Goal: Complete application form

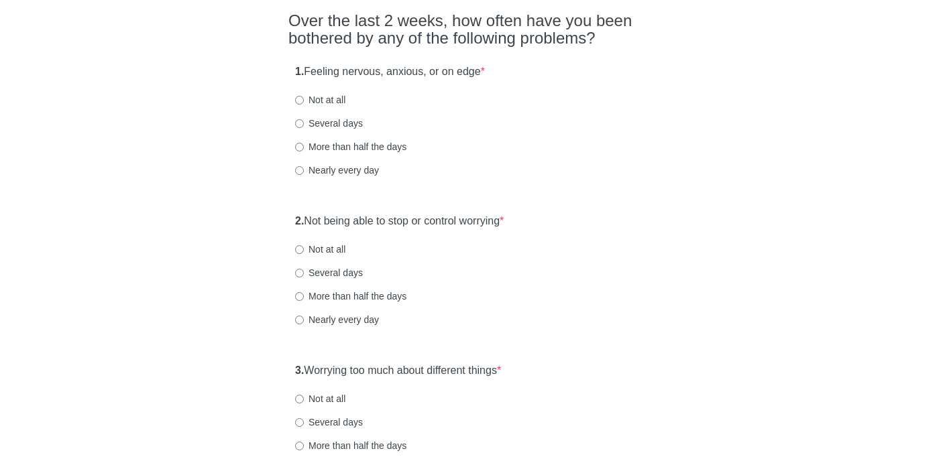
scroll to position [127, 0]
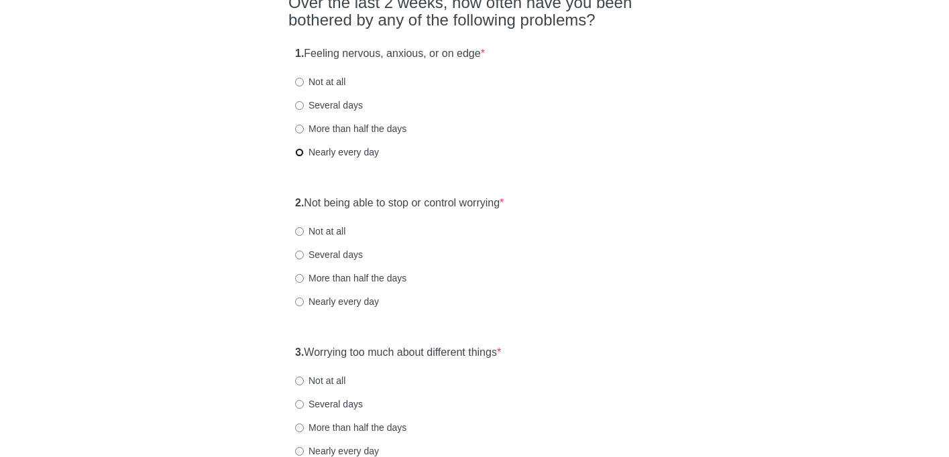
click at [301, 152] on input "Nearly every day" at bounding box center [299, 152] width 9 height 9
radio input "true"
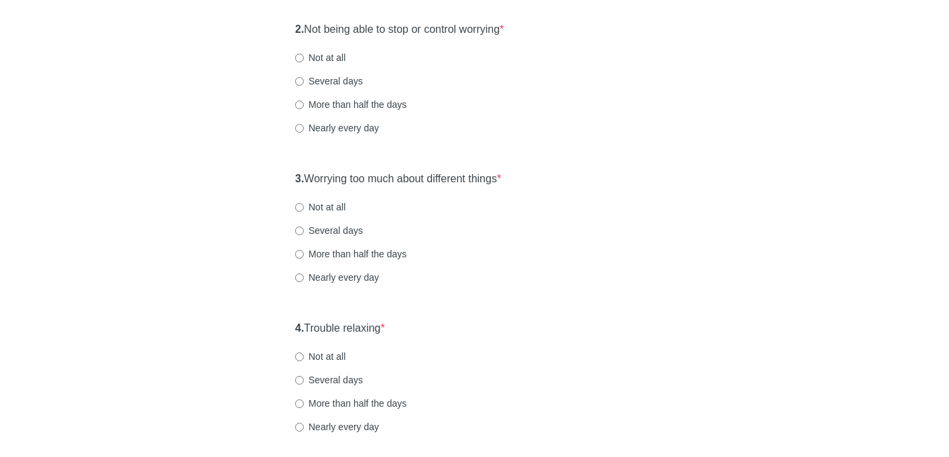
scroll to position [304, 0]
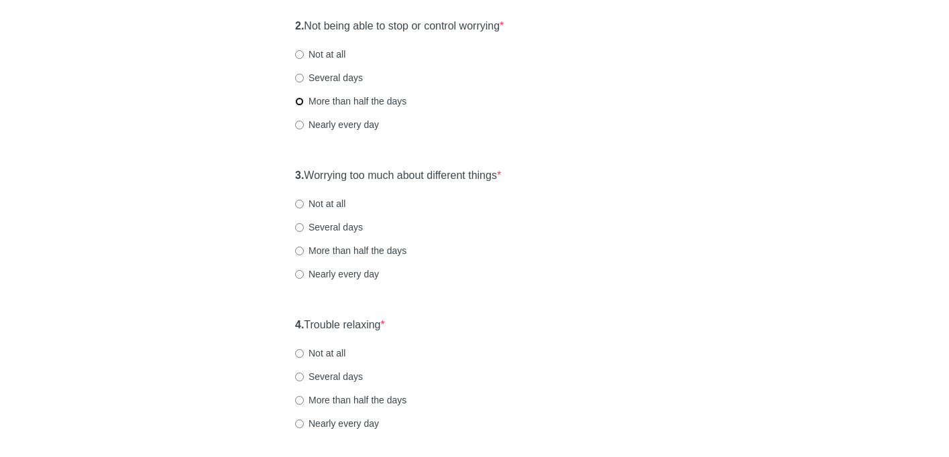
click at [299, 101] on input "More than half the days" at bounding box center [299, 101] width 9 height 9
radio input "true"
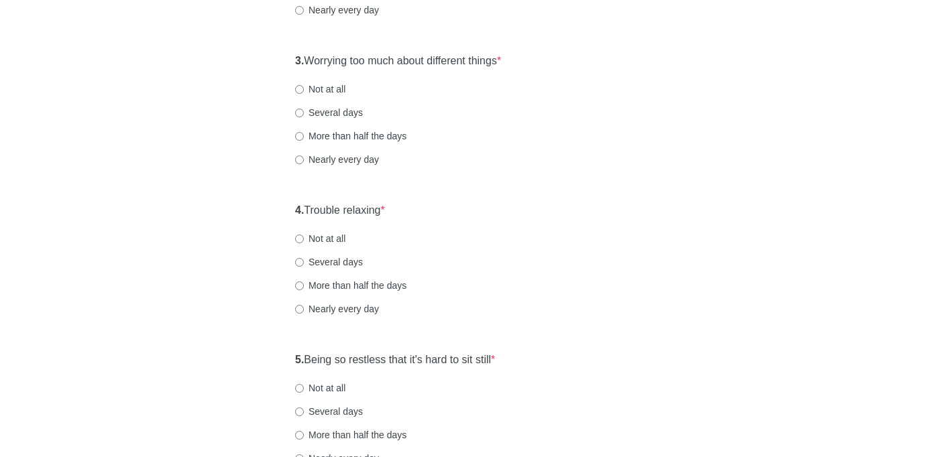
scroll to position [421, 0]
click at [298, 113] on input "Several days" at bounding box center [299, 111] width 9 height 9
radio input "true"
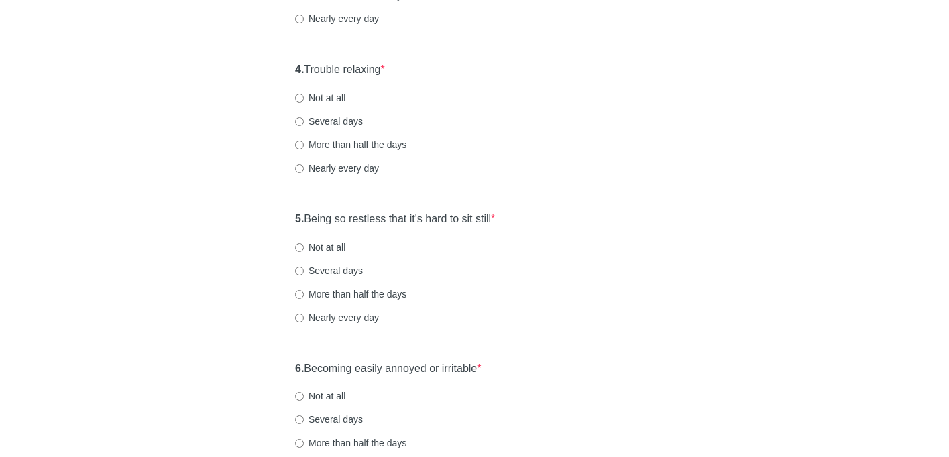
scroll to position [561, 0]
click at [300, 144] on input "More than half the days" at bounding box center [299, 144] width 9 height 9
radio input "true"
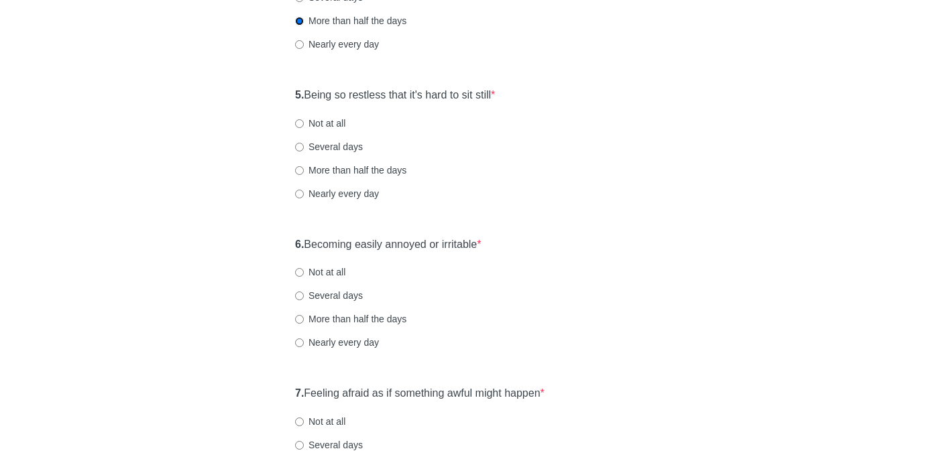
scroll to position [724, 0]
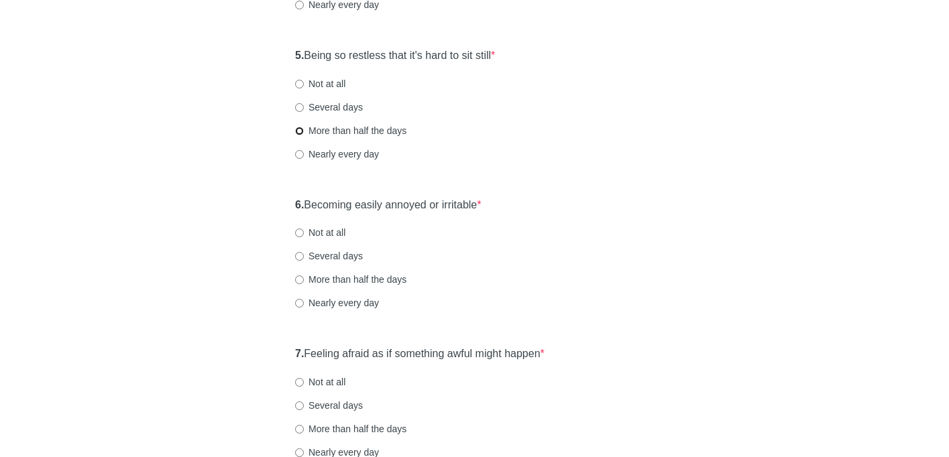
click at [300, 131] on input "More than half the days" at bounding box center [299, 131] width 9 height 9
radio input "true"
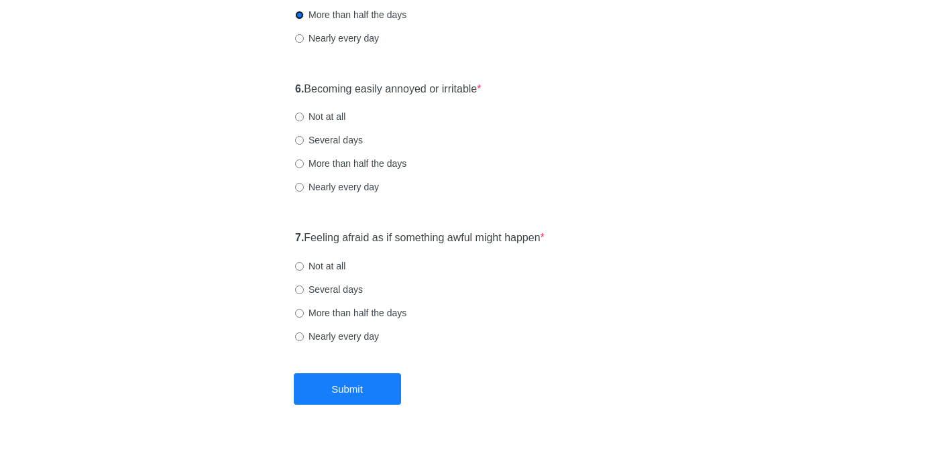
scroll to position [842, 0]
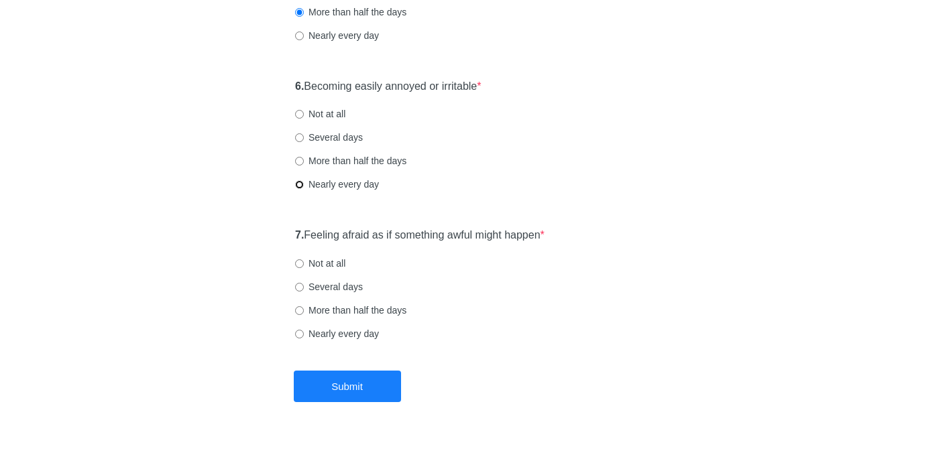
click at [299, 185] on input "Nearly every day" at bounding box center [299, 184] width 9 height 9
radio input "true"
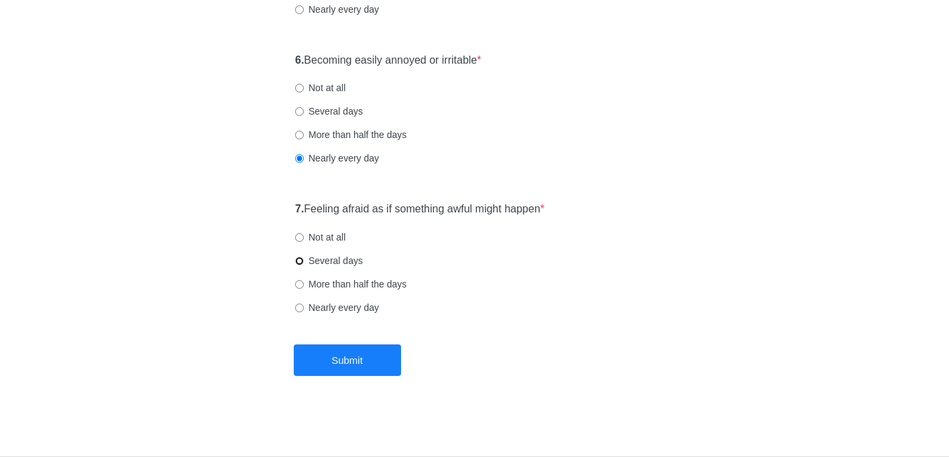
click at [302, 260] on input "Several days" at bounding box center [299, 261] width 9 height 9
radio input "true"
click at [360, 363] on button "Submit" at bounding box center [347, 361] width 107 height 32
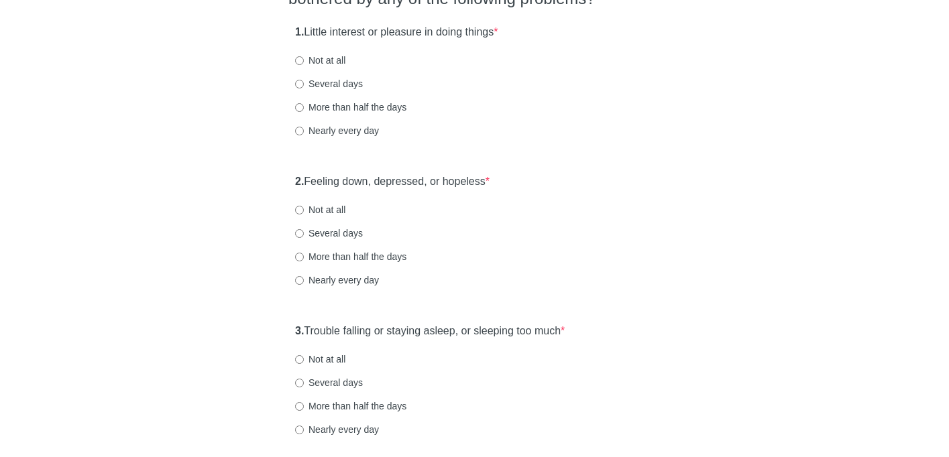
scroll to position [152, 0]
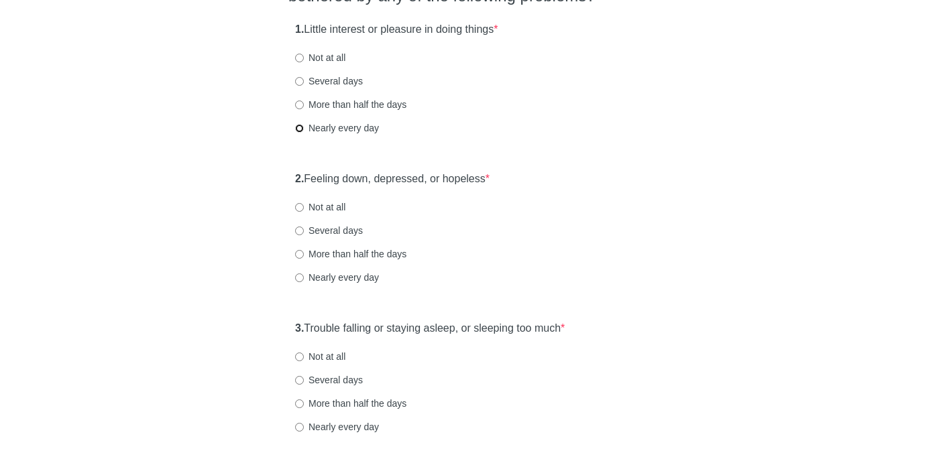
click at [298, 129] on input "Nearly every day" at bounding box center [299, 128] width 9 height 9
radio input "true"
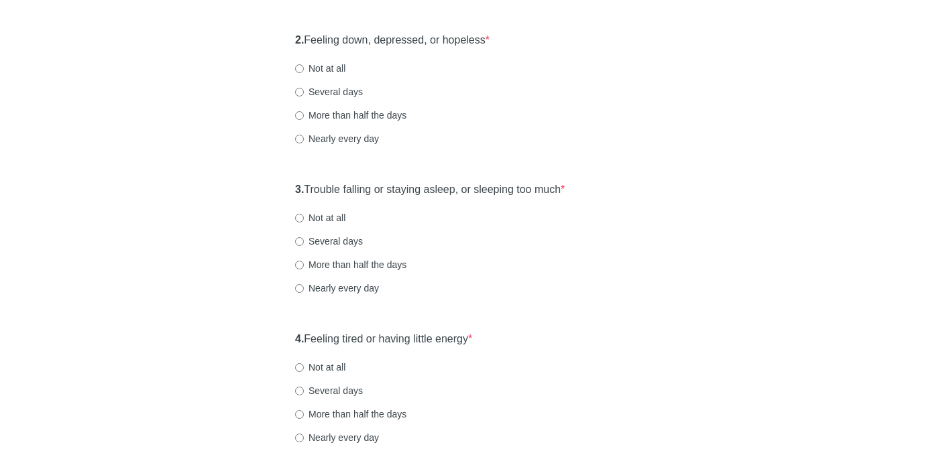
scroll to position [300, 0]
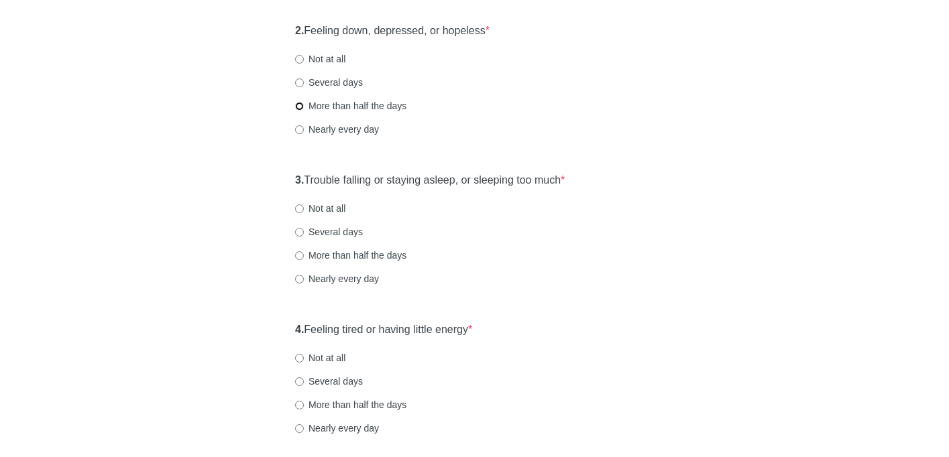
click at [300, 109] on input "More than half the days" at bounding box center [299, 106] width 9 height 9
radio input "true"
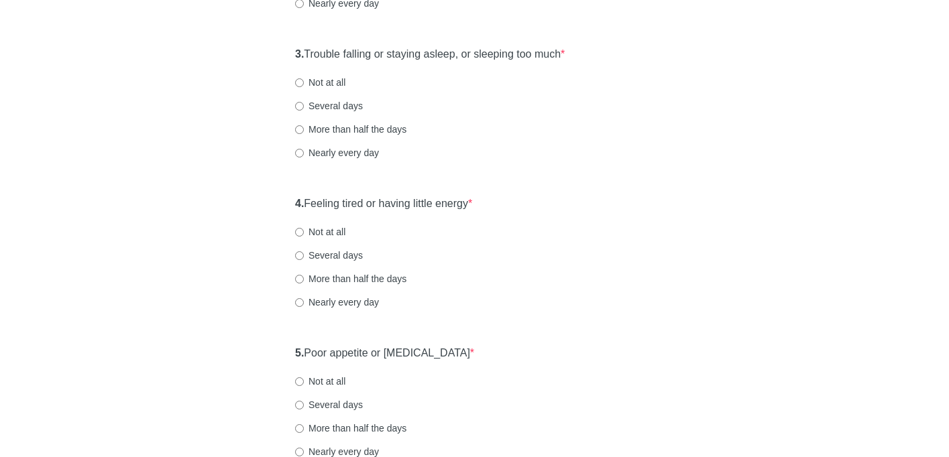
scroll to position [437, 0]
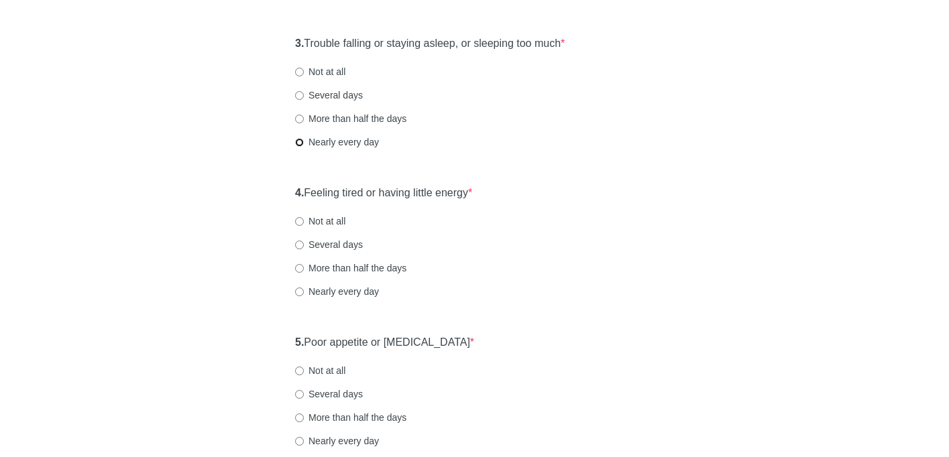
click at [299, 142] on input "Nearly every day" at bounding box center [299, 142] width 9 height 9
radio input "true"
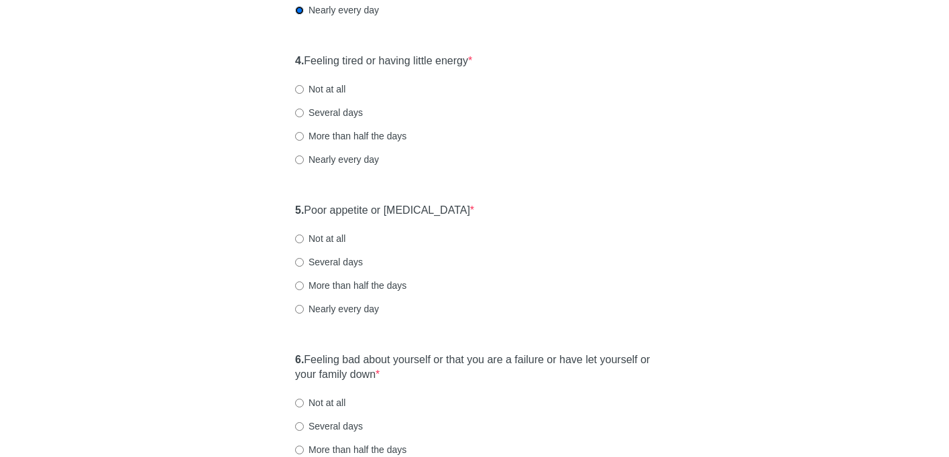
scroll to position [584, 0]
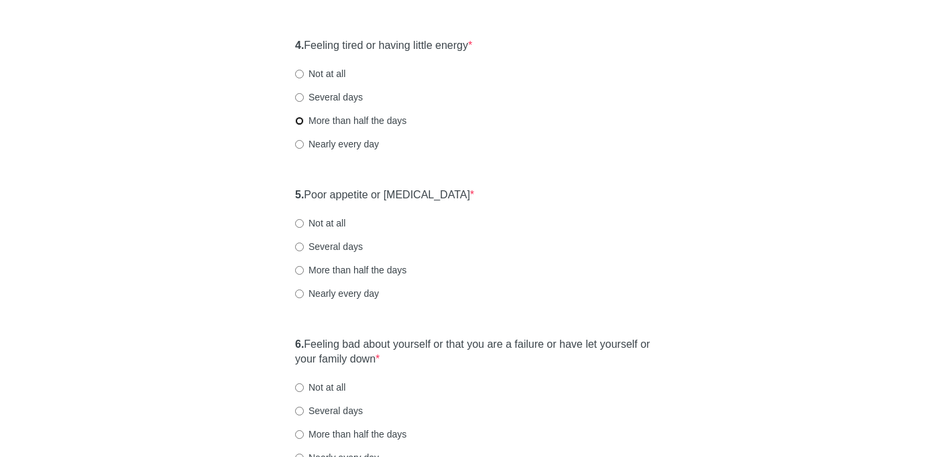
click at [299, 123] on input "More than half the days" at bounding box center [299, 121] width 9 height 9
radio input "true"
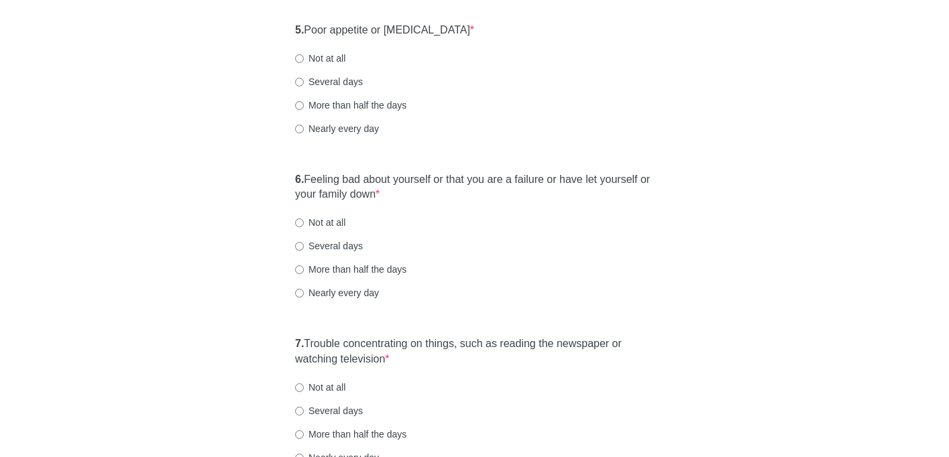
scroll to position [750, 0]
click at [299, 85] on label "Several days" at bounding box center [329, 80] width 68 height 13
click at [299, 85] on input "Several days" at bounding box center [299, 80] width 9 height 9
radio input "true"
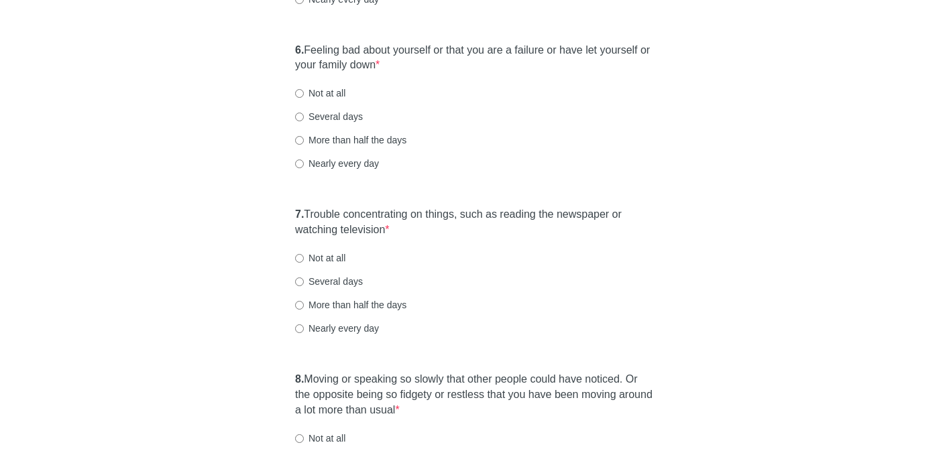
scroll to position [895, 0]
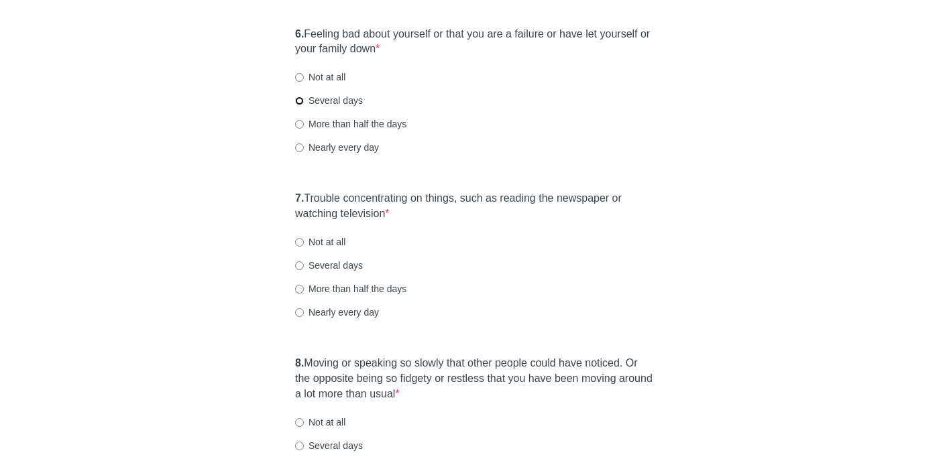
click at [299, 101] on input "Several days" at bounding box center [299, 101] width 9 height 9
radio input "true"
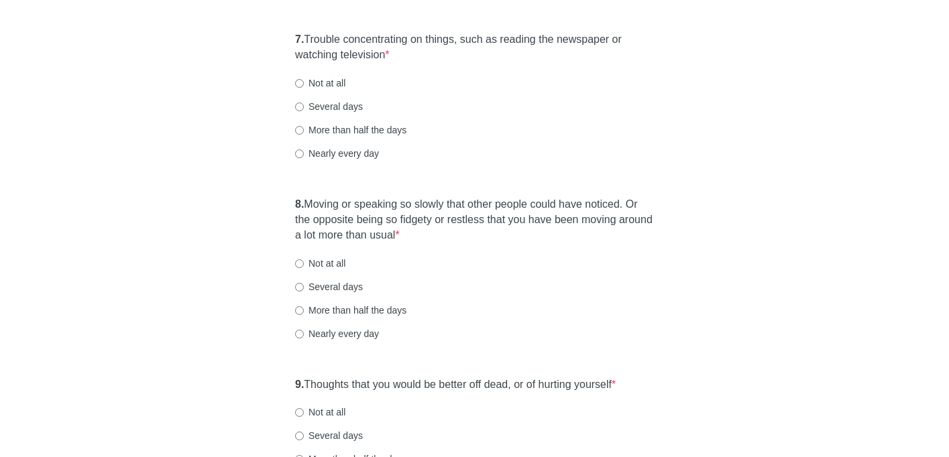
scroll to position [1058, 0]
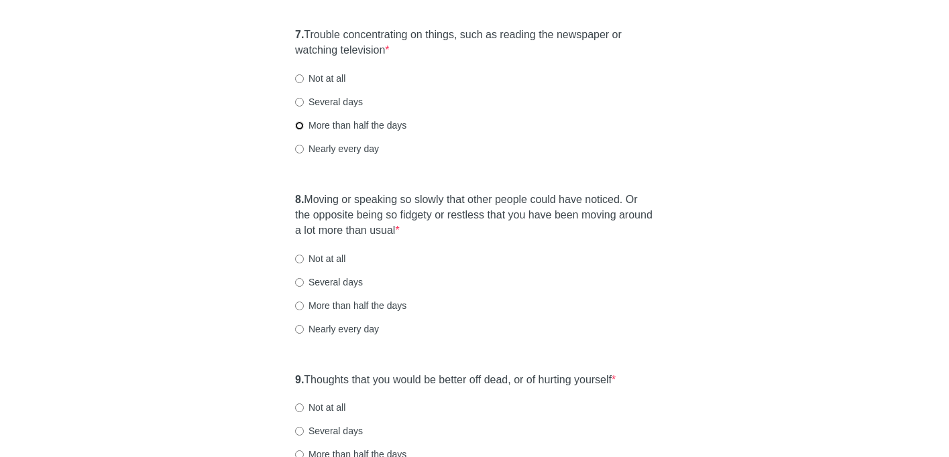
click at [302, 122] on input "More than half the days" at bounding box center [299, 125] width 9 height 9
radio input "true"
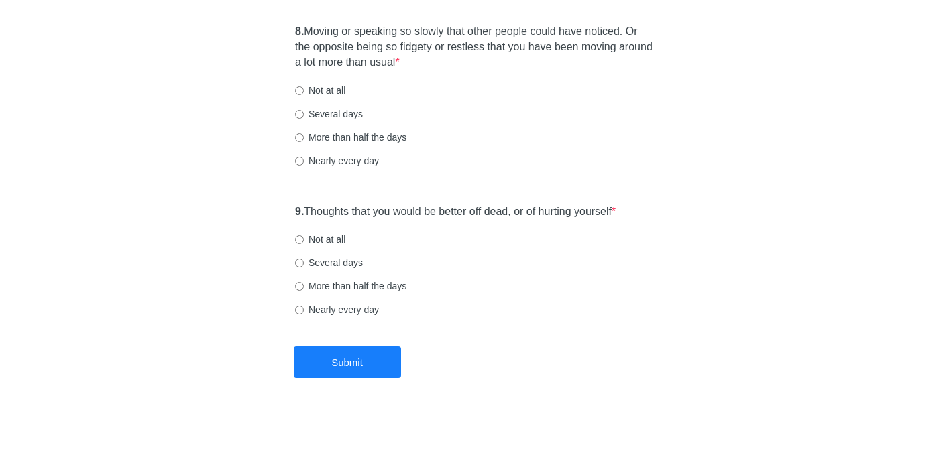
scroll to position [1228, 0]
click at [301, 115] on input "Several days" at bounding box center [299, 113] width 9 height 9
radio input "true"
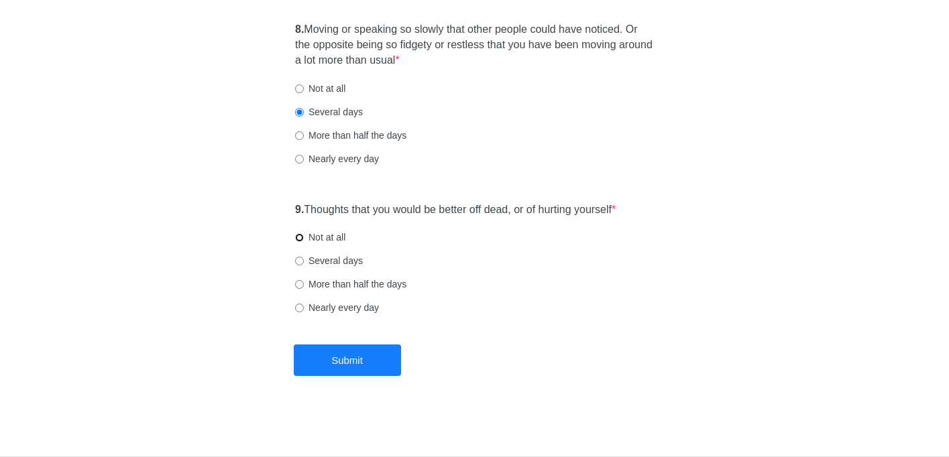
click at [299, 238] on input "Not at all" at bounding box center [299, 237] width 9 height 9
radio input "true"
click at [335, 353] on button "Submit" at bounding box center [347, 361] width 107 height 32
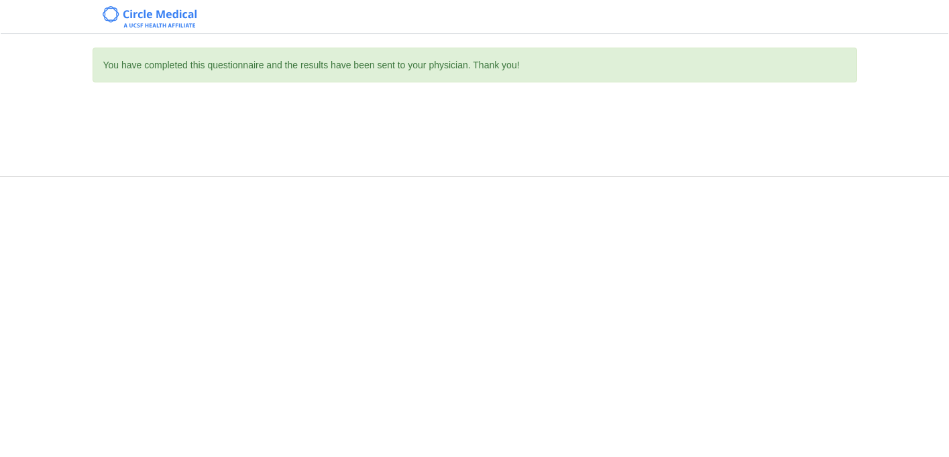
scroll to position [0, 0]
